Goal: Task Accomplishment & Management: Use online tool/utility

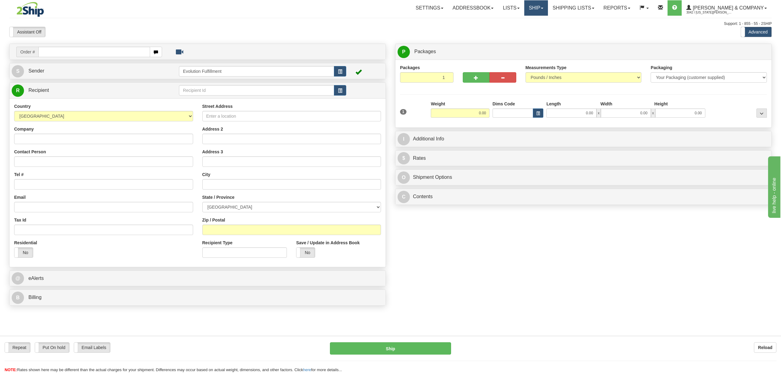
click at [548, 13] on link "Ship" at bounding box center [536, 7] width 24 height 15
click at [542, 31] on span "OnHold / Order Queue" at bounding box center [519, 29] width 43 height 5
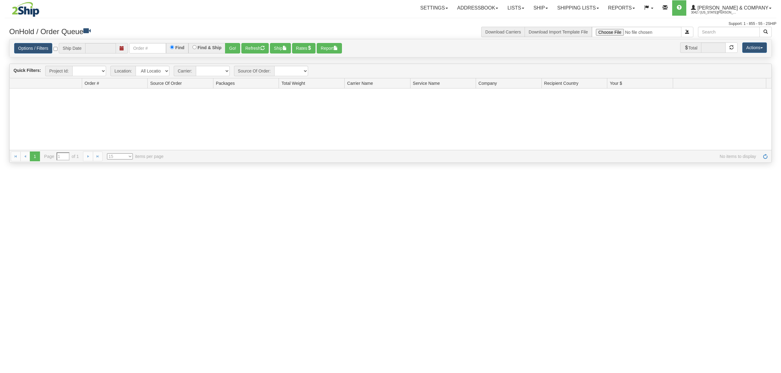
type input "[DATE]"
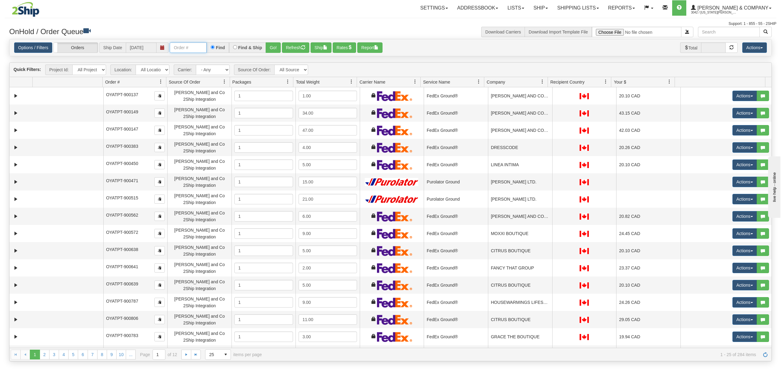
click at [201, 49] on input "text" at bounding box center [188, 47] width 37 height 10
type input "OYATPT-903290"
click at [274, 46] on button "Go!" at bounding box center [273, 47] width 15 height 10
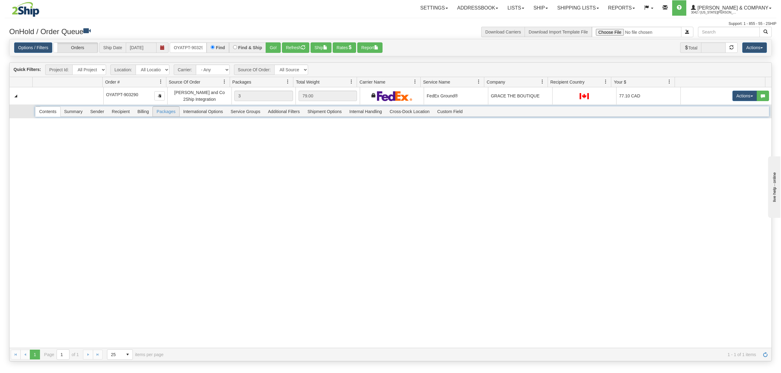
click at [166, 112] on span "Packages" at bounding box center [166, 112] width 26 height 10
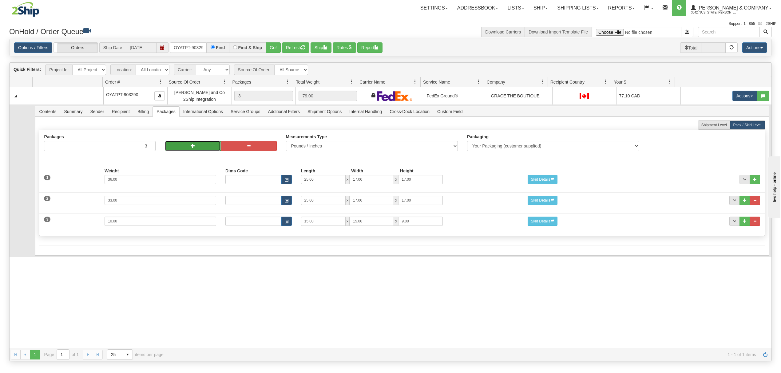
click at [181, 148] on button "button" at bounding box center [193, 146] width 56 height 10
type input "5"
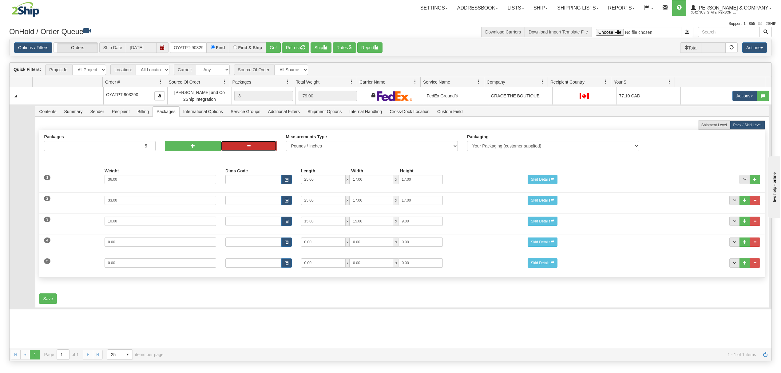
click at [244, 148] on button "button" at bounding box center [249, 146] width 56 height 10
type input "4"
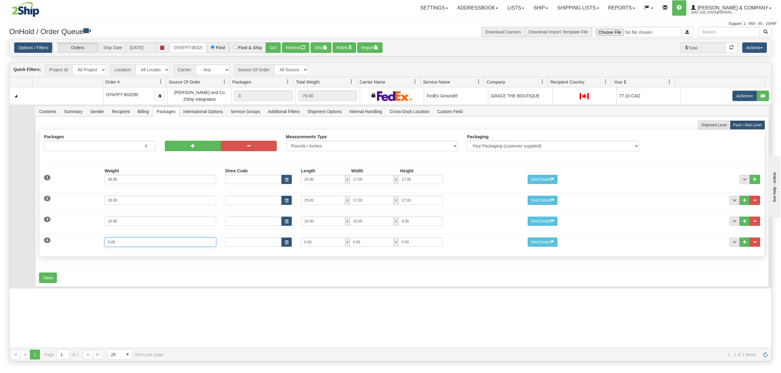
drag, startPoint x: 131, startPoint y: 248, endPoint x: 71, endPoint y: 247, distance: 59.7
click at [71, 247] on div "4 Weight 0.00 Dims Code Length Width Height 0.00 x 0.00 x" at bounding box center [401, 241] width 725 height 21
type input "17"
type input "25"
type input "17"
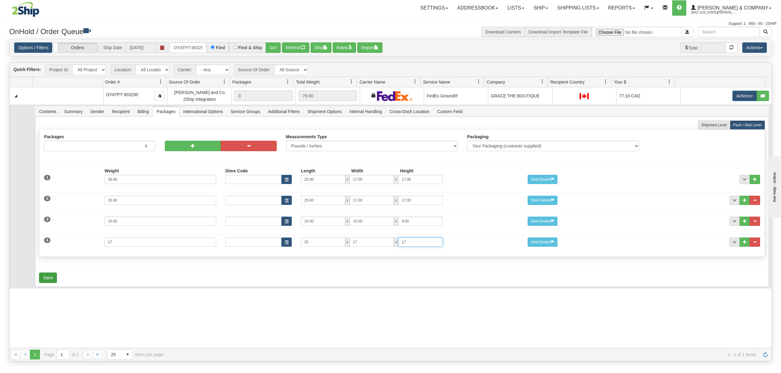
type input "17"
click at [49, 281] on button "Save" at bounding box center [48, 278] width 18 height 10
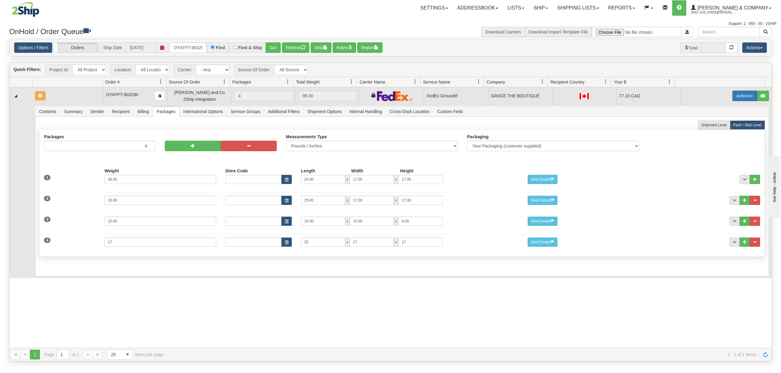
click at [738, 95] on button "Actions" at bounding box center [745, 96] width 25 height 10
click at [718, 118] on span "Refresh Rates" at bounding box center [730, 115] width 32 height 5
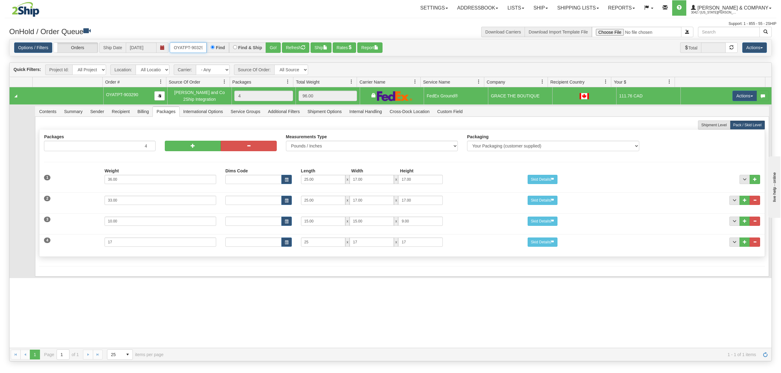
click at [195, 45] on input "OYATPT-903290" at bounding box center [188, 47] width 37 height 10
type input "OYATPT-903270"
click at [279, 46] on button "Go!" at bounding box center [273, 47] width 15 height 10
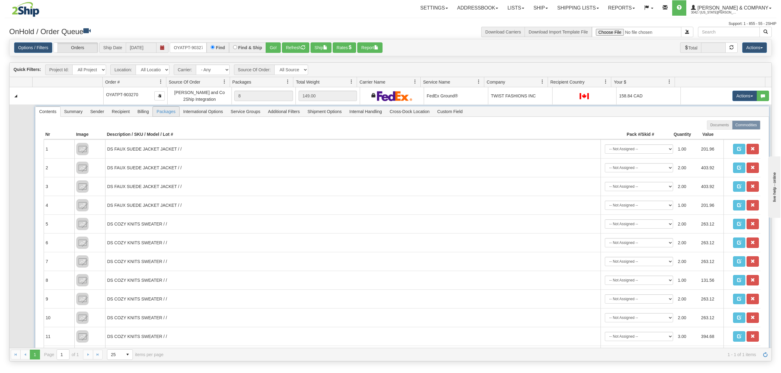
click at [173, 114] on span "Packages" at bounding box center [166, 112] width 26 height 10
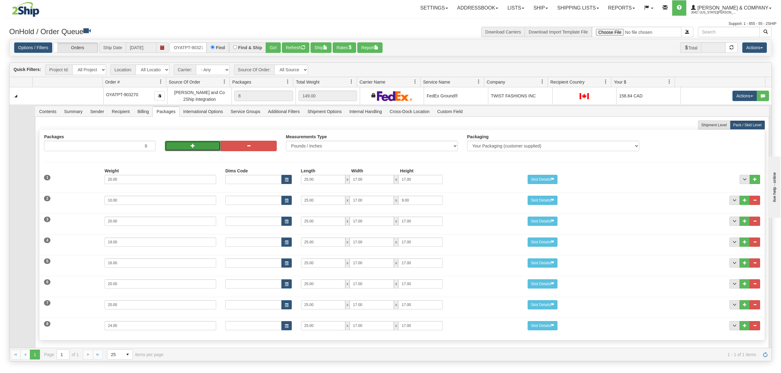
click at [185, 148] on button "button" at bounding box center [193, 146] width 56 height 10
type input "10"
click at [243, 148] on button "button" at bounding box center [249, 146] width 56 height 10
type input "9"
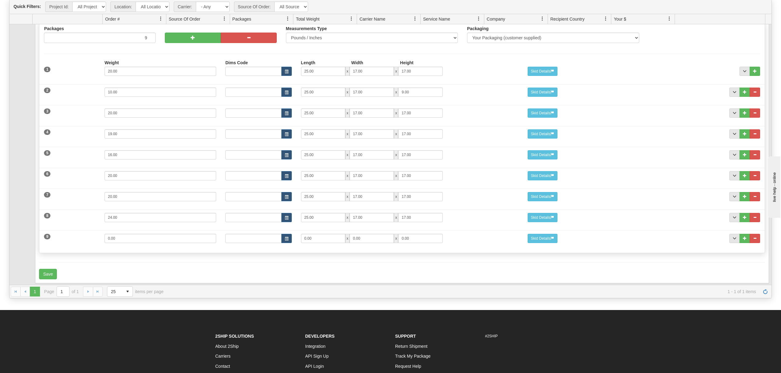
scroll to position [82, 0]
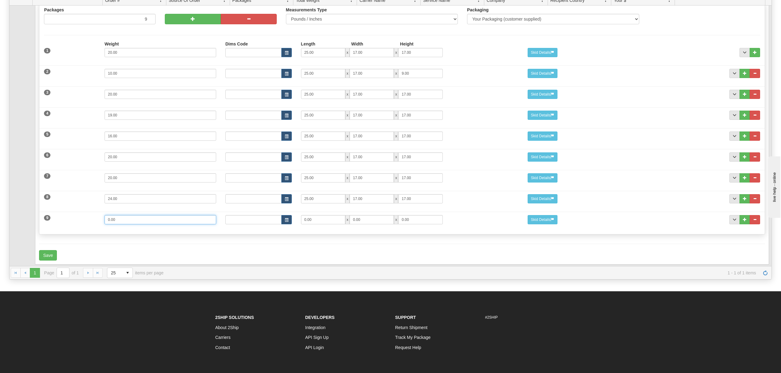
drag, startPoint x: 145, startPoint y: 214, endPoint x: 28, endPoint y: 216, distance: 117.2
click at [28, 216] on tr "Contents Summary Sender Recipient Billing Packages International Options Servic…" at bounding box center [391, 122] width 762 height 289
type input "14"
type input "25"
type input "17"
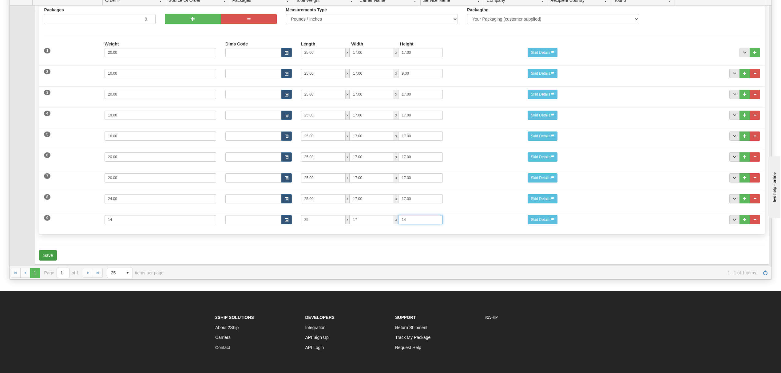
type input "14"
click at [52, 250] on button "Save" at bounding box center [48, 255] width 18 height 10
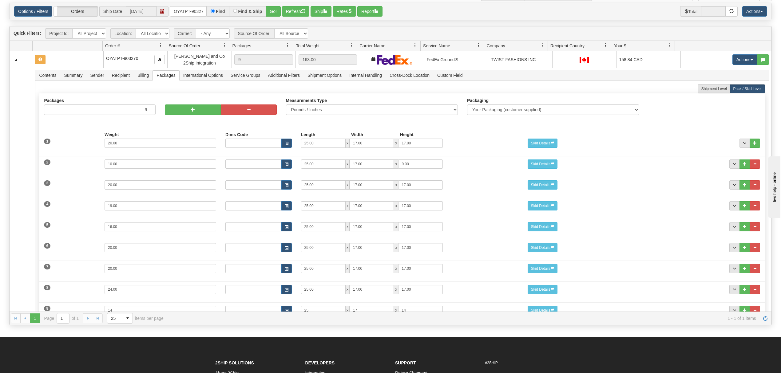
scroll to position [0, 0]
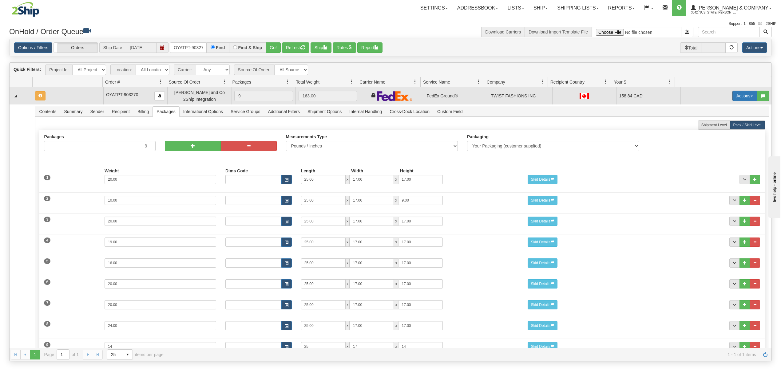
click at [733, 93] on button "Actions" at bounding box center [745, 96] width 25 height 10
click at [714, 116] on span "Refresh Rates" at bounding box center [730, 115] width 32 height 5
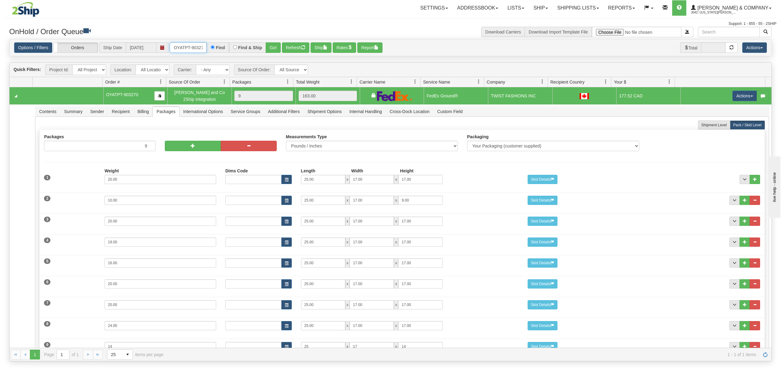
click at [197, 47] on input "OYATPT-903270" at bounding box center [188, 47] width 37 height 10
type input "OYATPT-902964"
click at [271, 47] on button "Go!" at bounding box center [273, 47] width 15 height 10
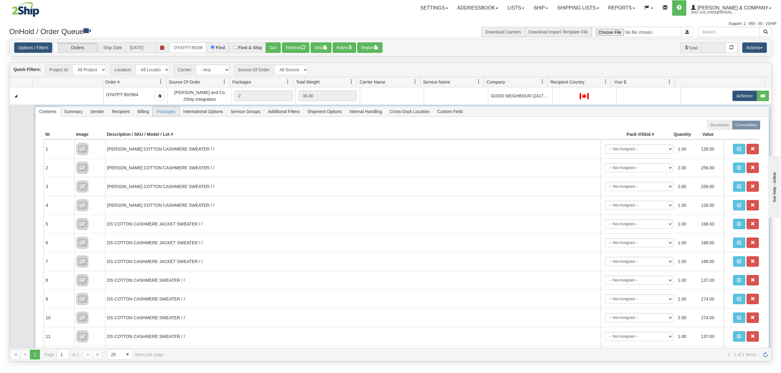
click at [176, 116] on span "Packages" at bounding box center [166, 112] width 26 height 10
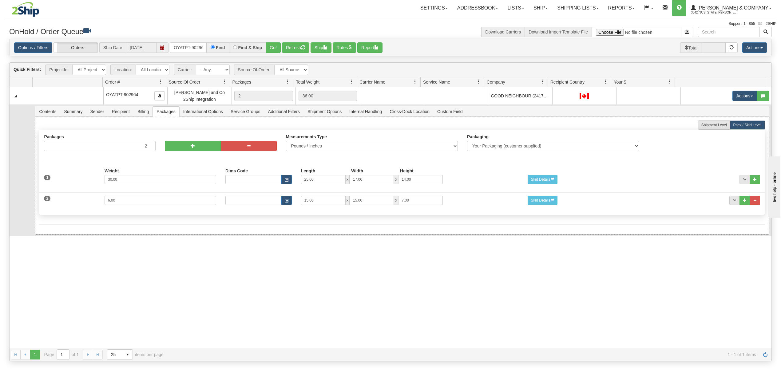
click at [182, 141] on div at bounding box center [221, 137] width 112 height 6
click at [182, 146] on button "button" at bounding box center [193, 146] width 56 height 10
type input "4"
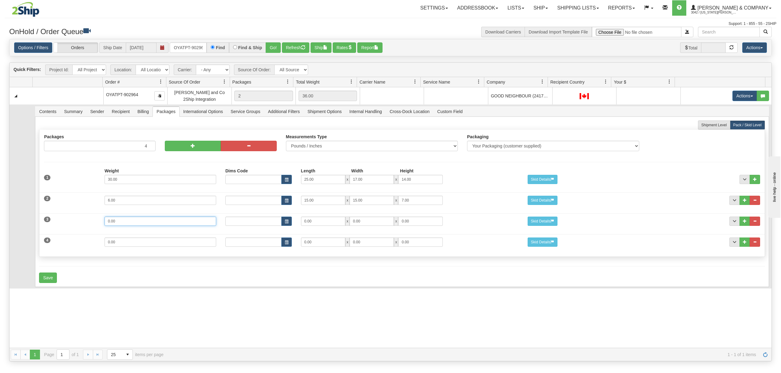
drag, startPoint x: 114, startPoint y: 221, endPoint x: 80, endPoint y: 222, distance: 33.6
click at [80, 222] on div "3 Weight 0.00 Dims Code Length Width Height 0.00 x 0.00 x" at bounding box center [401, 220] width 725 height 21
type input "27"
type input "25"
type input "15"
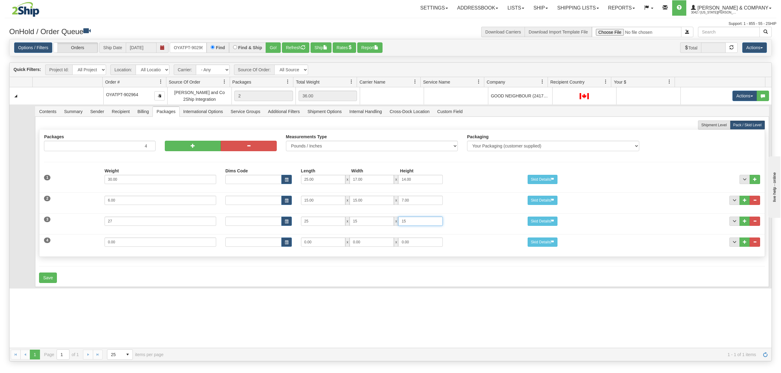
type input "15"
drag, startPoint x: 376, startPoint y: 221, endPoint x: 292, endPoint y: 220, distance: 84.3
click at [292, 220] on div "Dims Code Length Width Height 25 x 15 x 15" at bounding box center [372, 221] width 302 height 9
type input "17"
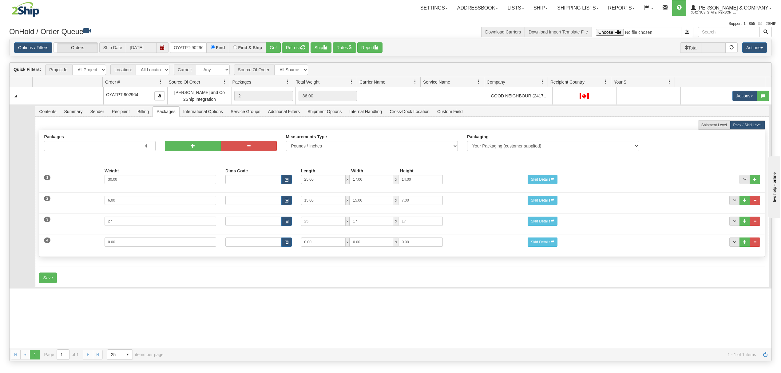
drag, startPoint x: 118, startPoint y: 250, endPoint x: 51, endPoint y: 242, distance: 67.5
click at [51, 242] on div "4 Weight 0.00 Dims Code Length Width Height 0.00 x 0.00 x" at bounding box center [401, 241] width 725 height 21
drag, startPoint x: 108, startPoint y: 247, endPoint x: 51, endPoint y: 244, distance: 57.6
click at [51, 244] on div "4 Weight 0.00 Dims Code Length Width Height 0.00 x 0.00 x" at bounding box center [401, 241] width 725 height 21
type input "8"
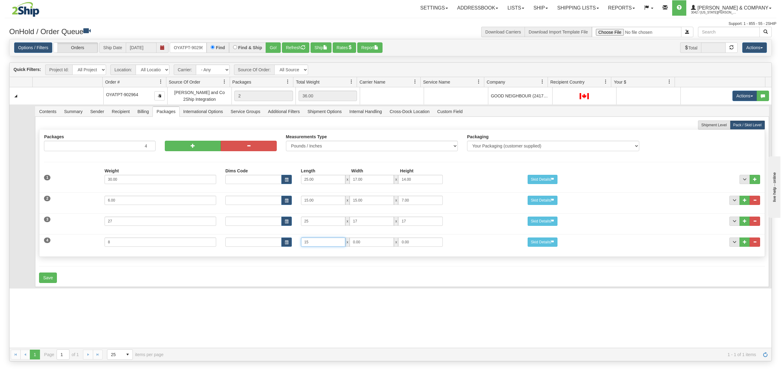
type input "15"
type input "9"
click at [47, 281] on button "Save" at bounding box center [48, 278] width 18 height 10
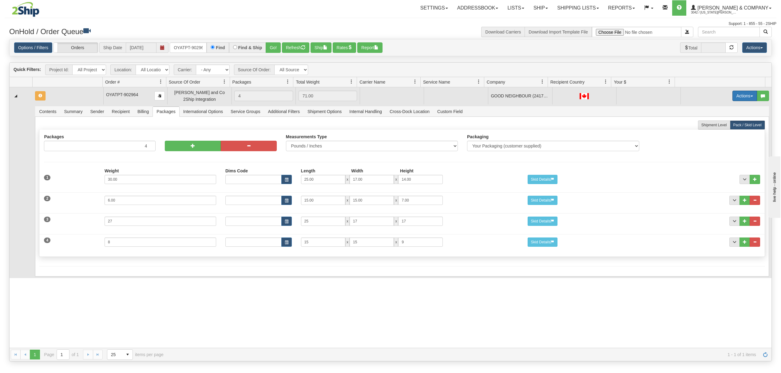
click at [743, 94] on button "Actions" at bounding box center [745, 96] width 25 height 10
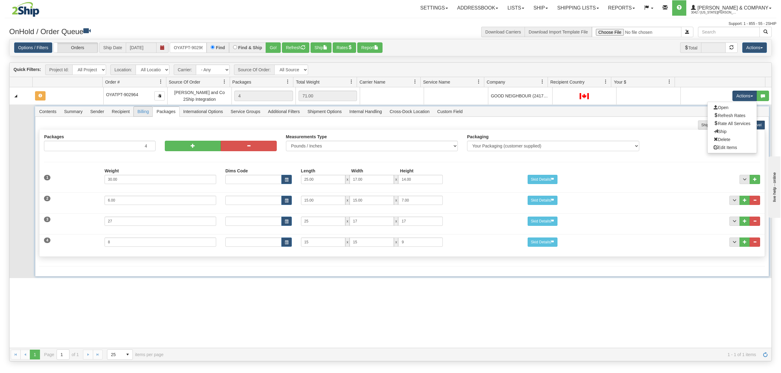
click at [141, 110] on span "Billing" at bounding box center [143, 112] width 19 height 10
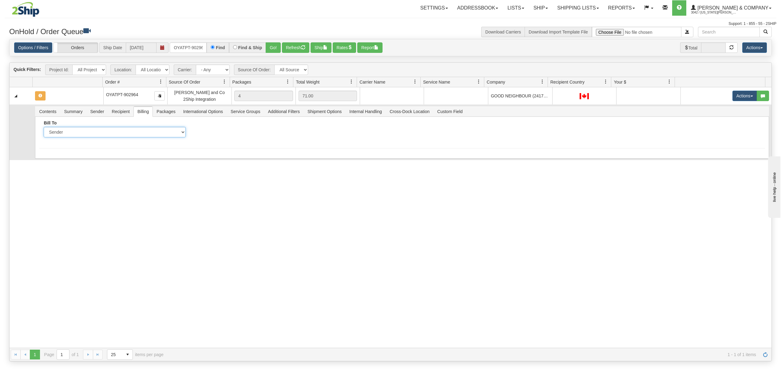
drag, startPoint x: 115, startPoint y: 132, endPoint x: 113, endPoint y: 136, distance: 4.7
click at [115, 132] on select "Sender Recipient Third Party Collect" at bounding box center [115, 132] width 142 height 10
select select "2"
click at [44, 128] on select "Sender Recipient Third Party Collect" at bounding box center [115, 132] width 142 height 10
click at [239, 131] on input "Account" at bounding box center [266, 132] width 142 height 10
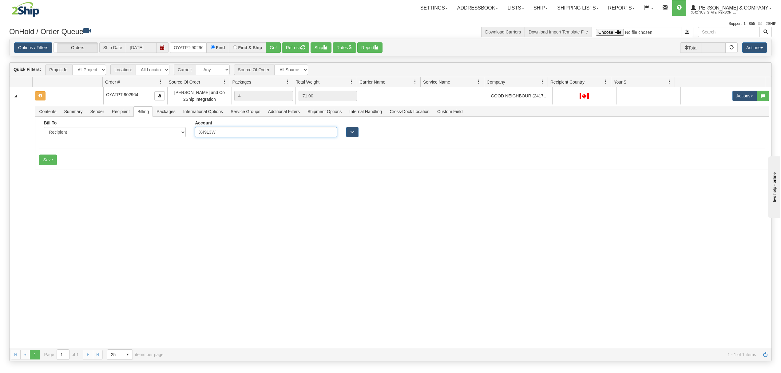
type input "X4913W"
click at [123, 183] on div "31482245 Evolution Fulfillment 90736777 0 OYATPT-902964 [PERSON_NAME] and Co 2S…" at bounding box center [391, 217] width 762 height 261
click at [51, 163] on button "Save" at bounding box center [48, 160] width 18 height 10
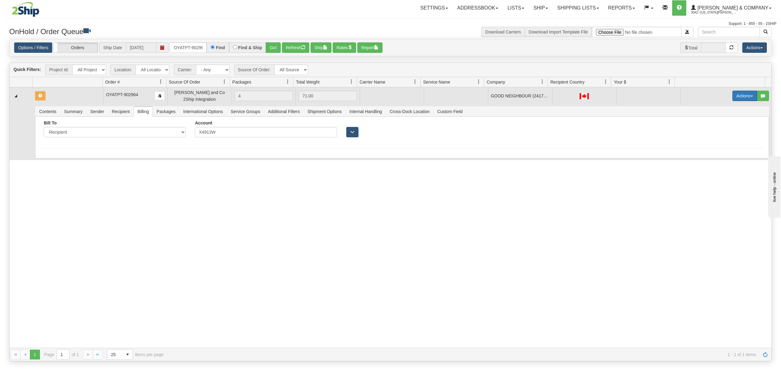
click at [737, 98] on button "Actions" at bounding box center [745, 96] width 25 height 10
click at [714, 122] on span "Rate All Services" at bounding box center [732, 123] width 37 height 5
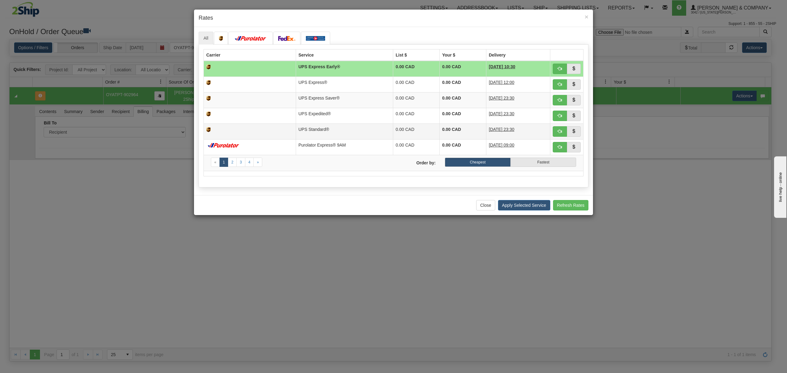
click at [346, 132] on td "UPS Standard®" at bounding box center [344, 132] width 97 height 16
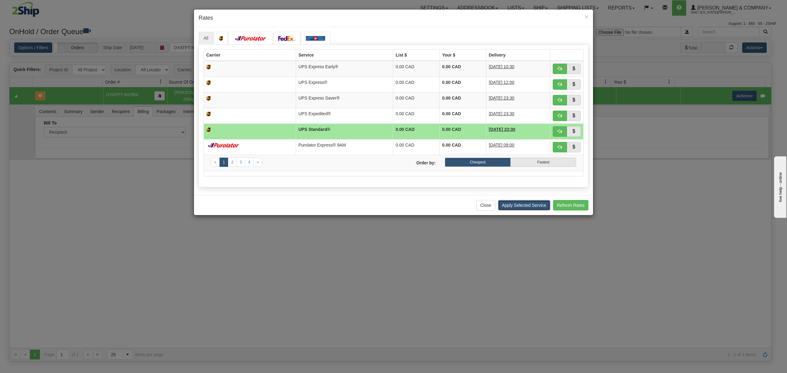
click at [505, 206] on button "Apply Selected Service" at bounding box center [524, 205] width 52 height 10
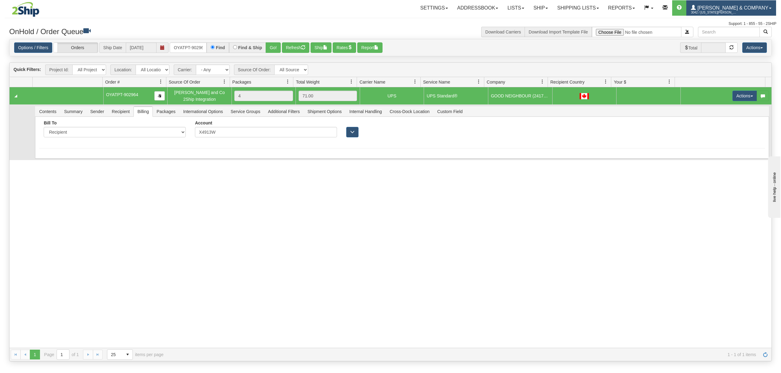
drag, startPoint x: 731, startPoint y: 9, endPoint x: 736, endPoint y: 21, distance: 12.8
click at [731, 10] on span "3042 / [US_STATE][PERSON_NAME]" at bounding box center [714, 13] width 46 height 6
click at [733, 38] on span "LOG OUT" at bounding box center [735, 37] width 19 height 5
